Goal: Information Seeking & Learning: Learn about a topic

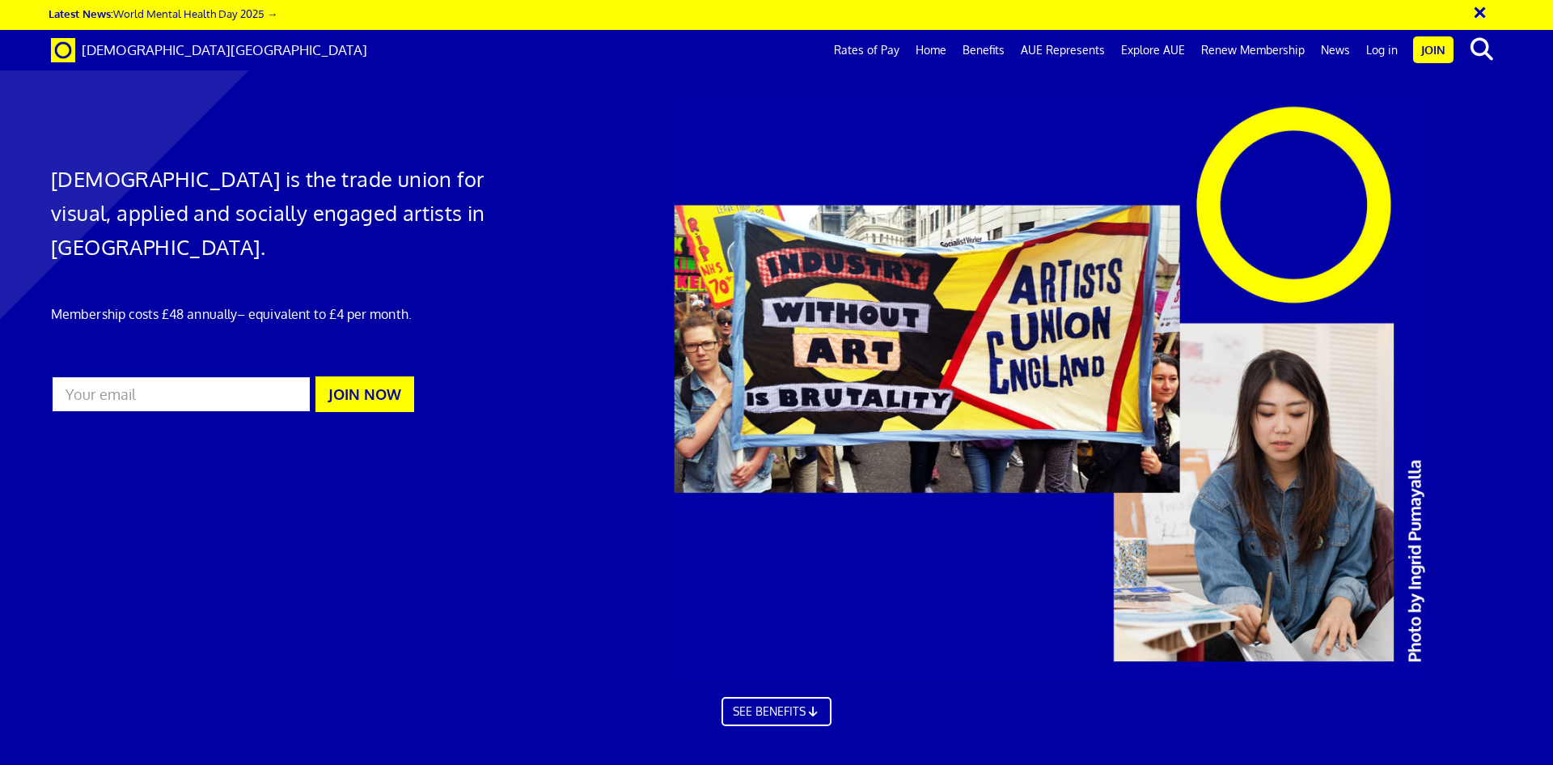
scroll to position [324, 0]
click at [871, 53] on link "Rates of Pay" at bounding box center [867, 50] width 82 height 40
click at [872, 45] on link "Rates of Pay" at bounding box center [867, 50] width 82 height 40
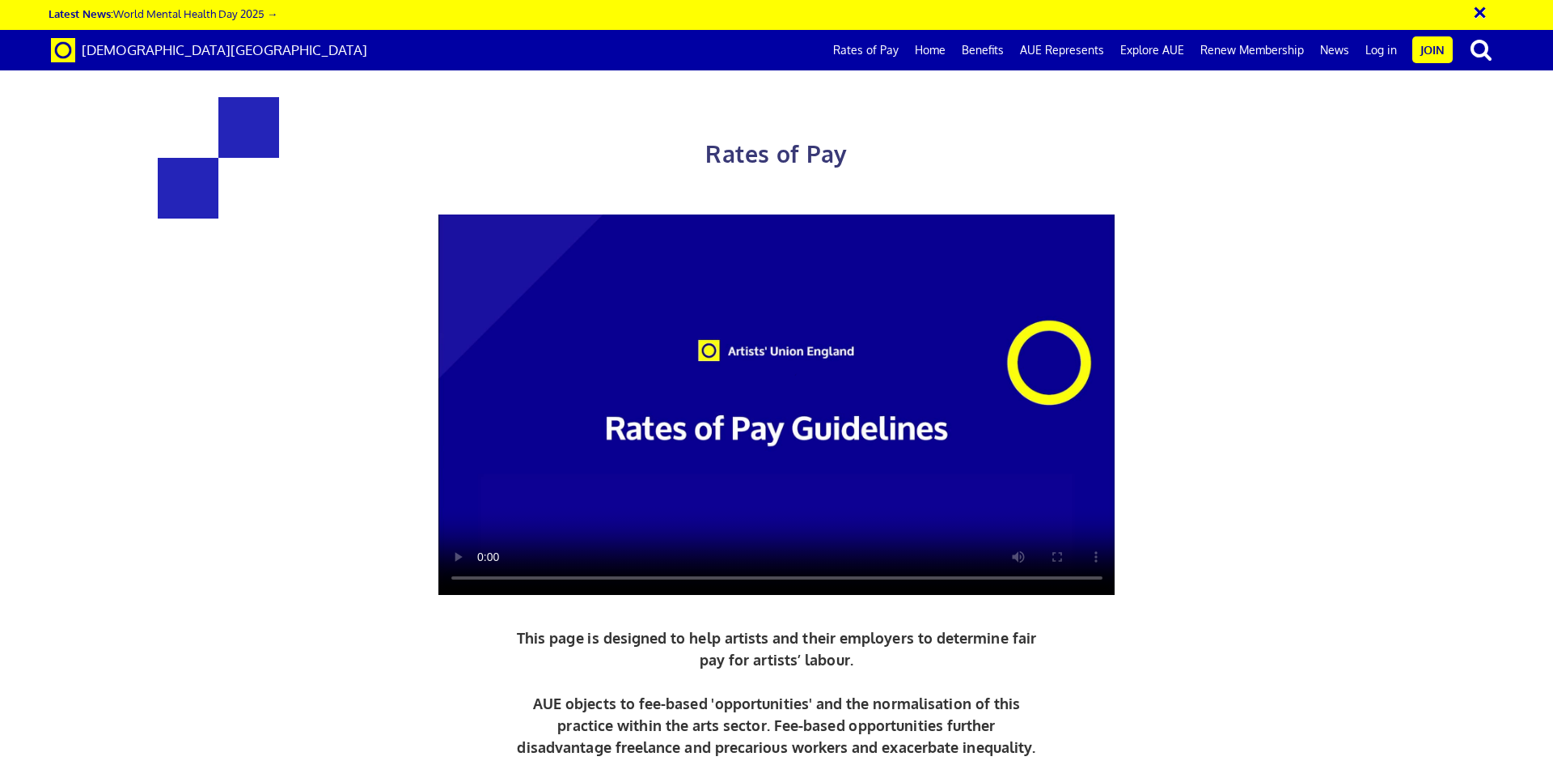
scroll to position [324, 0]
